Goal: Task Accomplishment & Management: Manage account settings

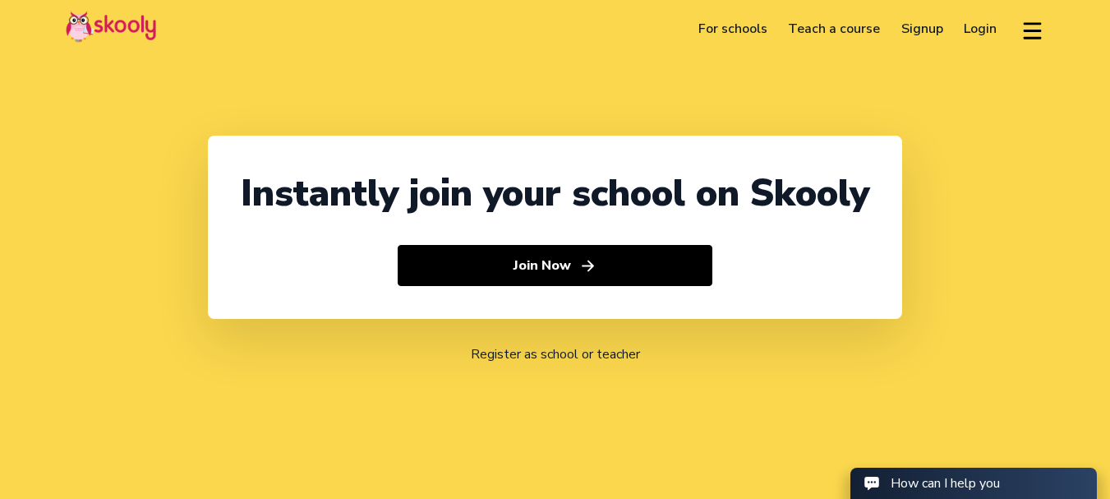
select select "91"
select select "[GEOGRAPHIC_DATA]"
select select "[GEOGRAPHIC_DATA]/[GEOGRAPHIC_DATA]"
click at [976, 33] on link "Login" at bounding box center [981, 29] width 54 height 26
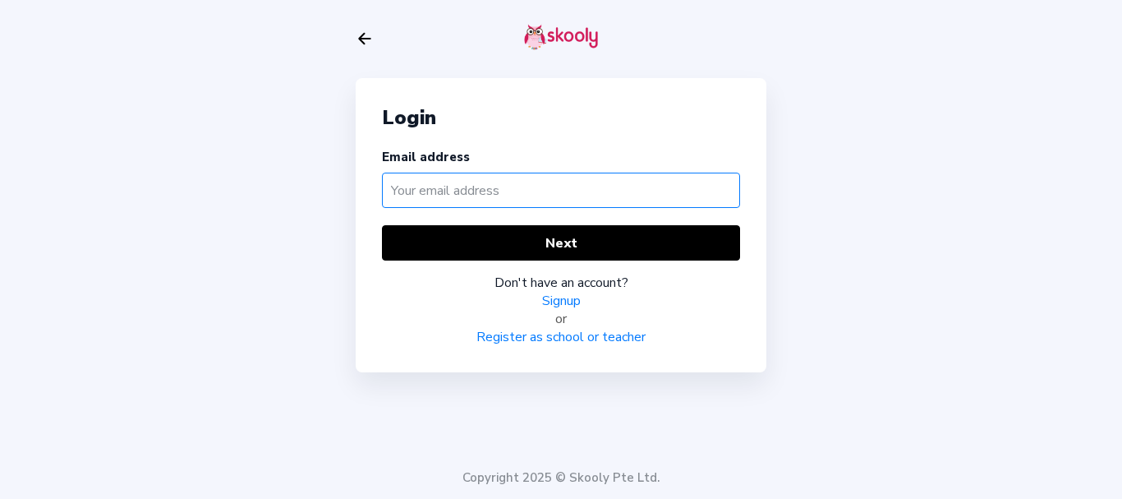
click at [409, 186] on input "text" at bounding box center [561, 190] width 358 height 35
type input "s"
type input "[EMAIL_ADDRESS][DOMAIN_NAME]"
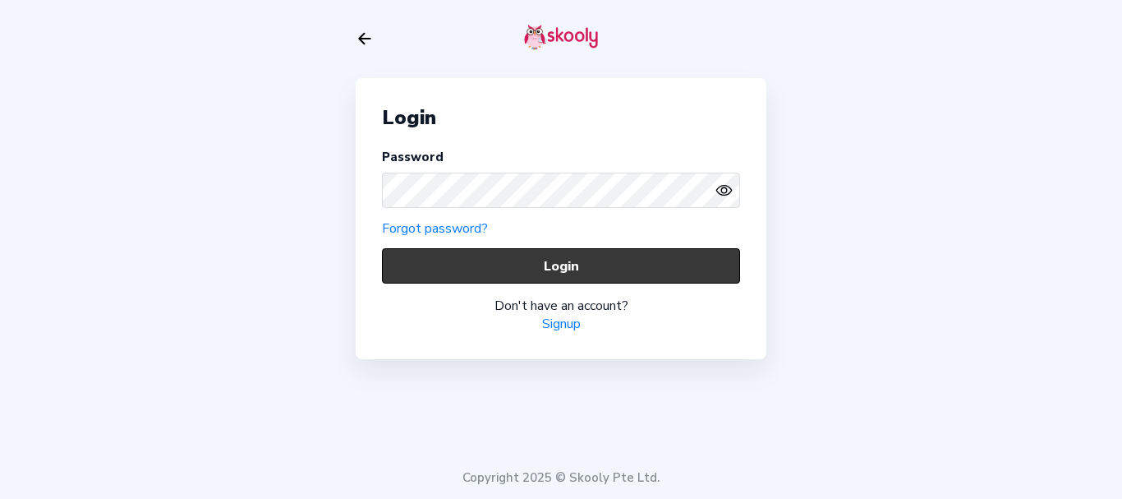
click at [412, 274] on button "Login" at bounding box center [561, 265] width 358 height 35
